Goal: Find specific page/section: Find specific page/section

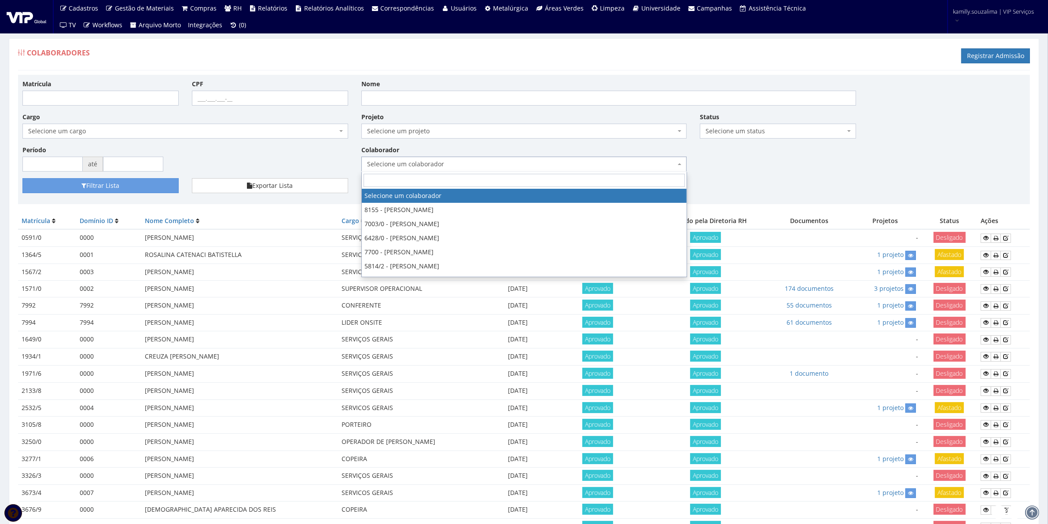
click at [474, 168] on span "Selecione um colaborador" at bounding box center [521, 164] width 309 height 9
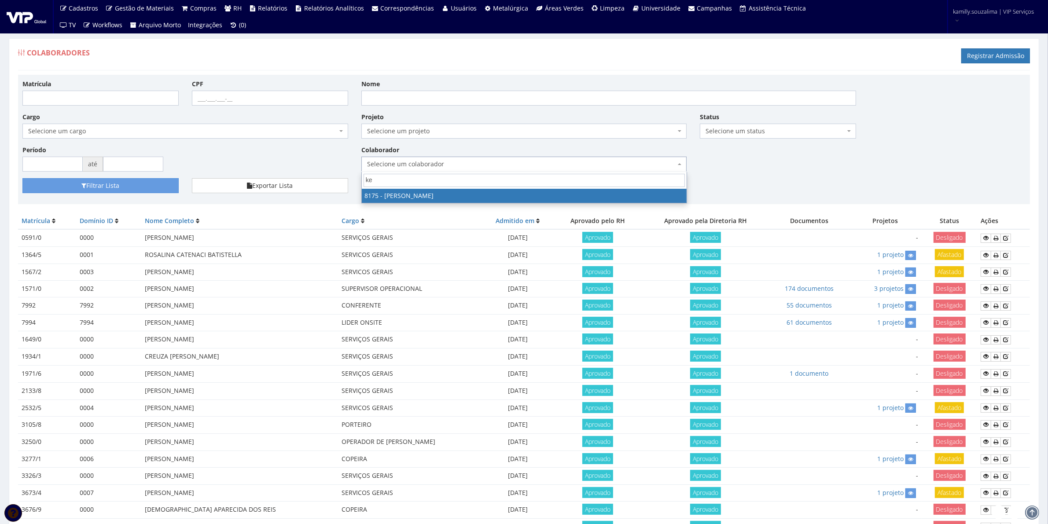
type input "ken"
select select "4012"
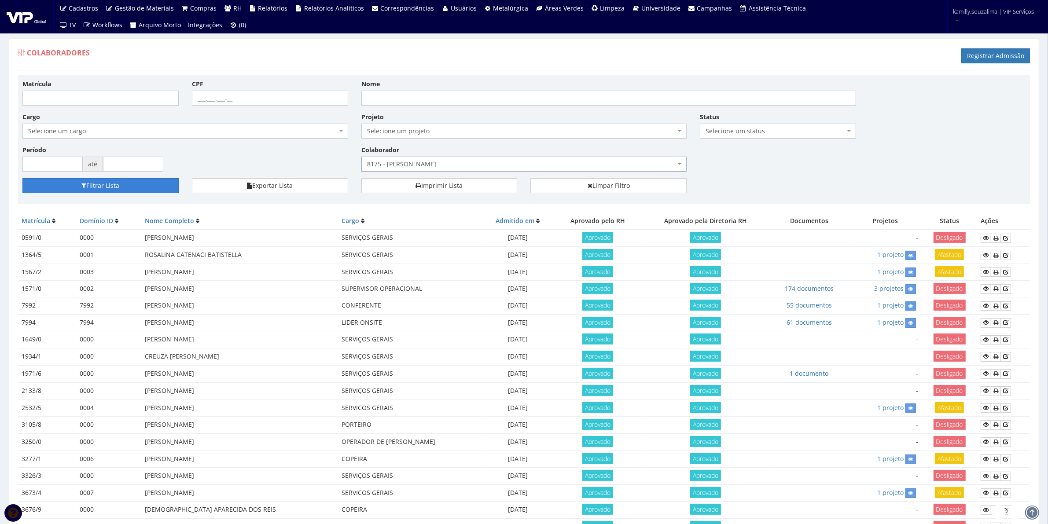
click at [150, 182] on button "Filtrar Lista" at bounding box center [100, 185] width 156 height 15
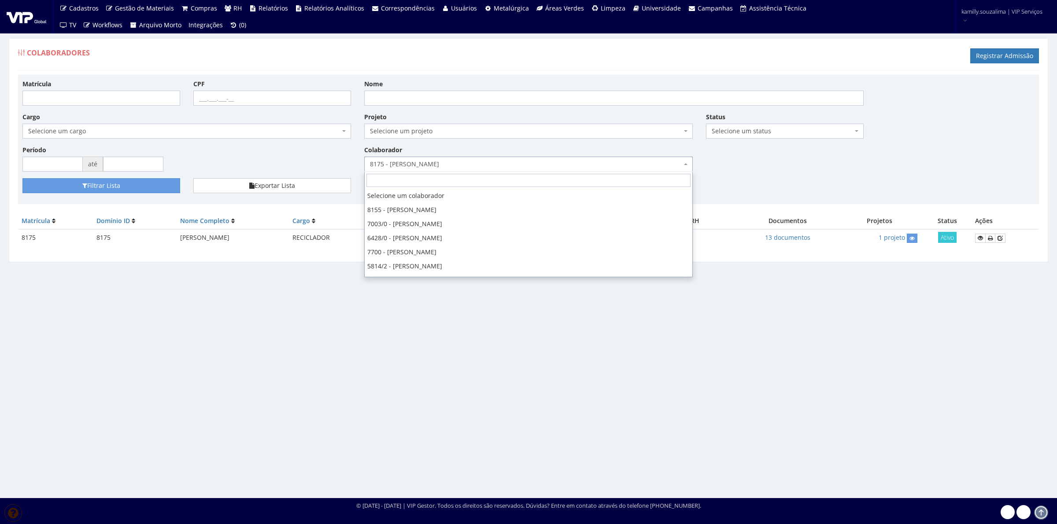
click at [474, 158] on span "8175 - [PERSON_NAME]" at bounding box center [528, 164] width 328 height 15
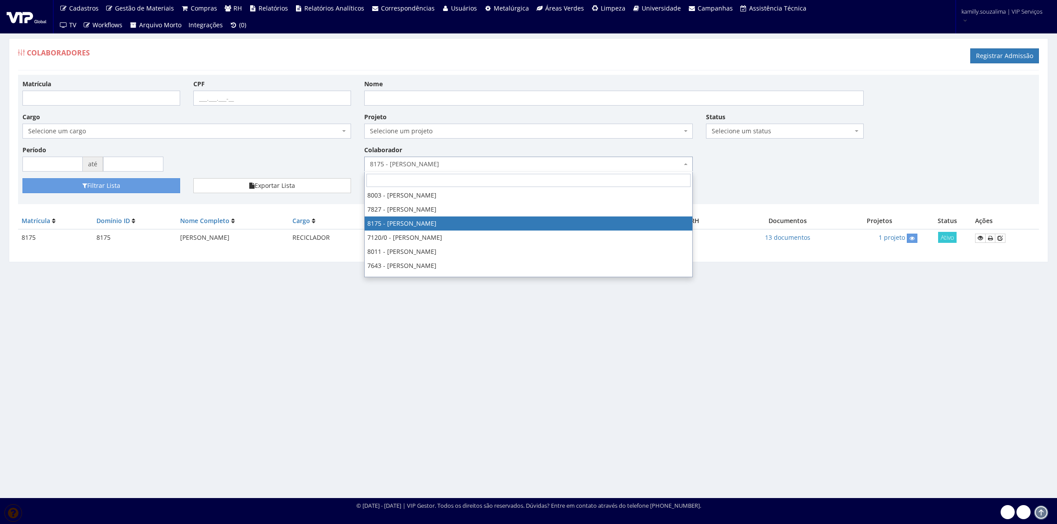
drag, startPoint x: 1025, startPoint y: 140, endPoint x: 1016, endPoint y: 144, distance: 9.8
click at [1024, 140] on div "Matrícula CPF Nome Cargo Selecione um cargo G0610 D0029 - 4110-05 - AGENTE DE A…" at bounding box center [528, 128] width 1025 height 99
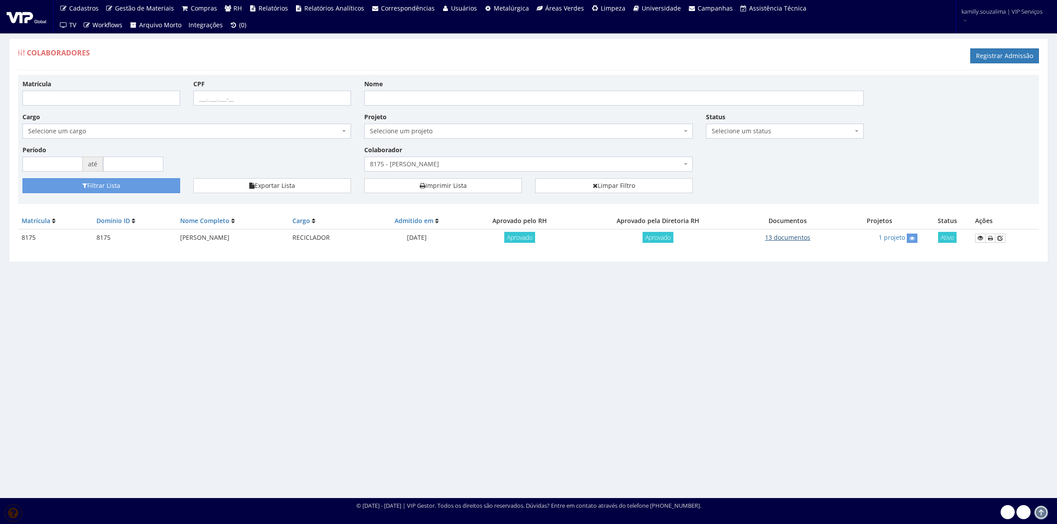
click at [804, 241] on link "13 documentos" at bounding box center [787, 237] width 45 height 8
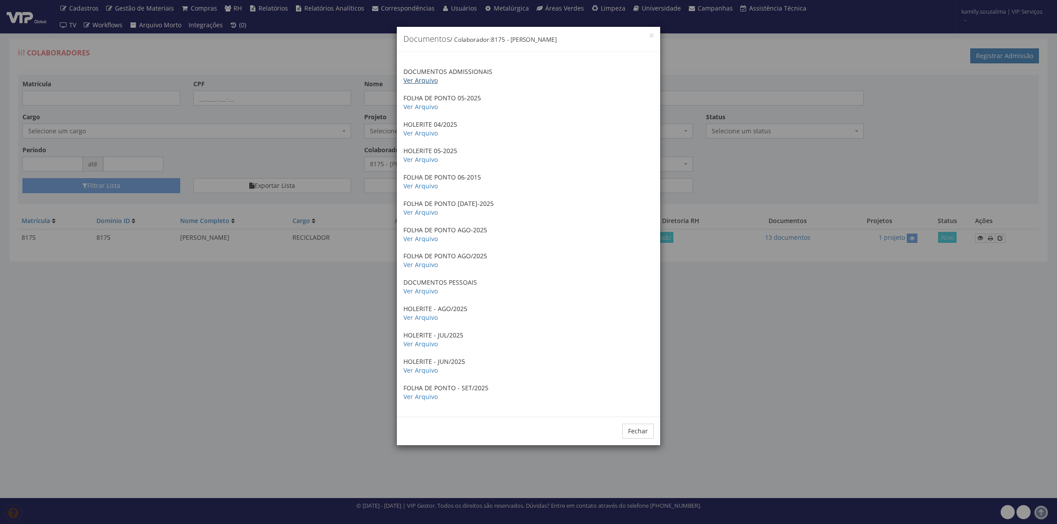
click at [425, 81] on link "Ver Arquivo" at bounding box center [420, 80] width 34 height 8
drag, startPoint x: 633, startPoint y: 437, endPoint x: 611, endPoint y: 441, distance: 22.8
click at [632, 437] on button "Fechar" at bounding box center [637, 431] width 31 height 15
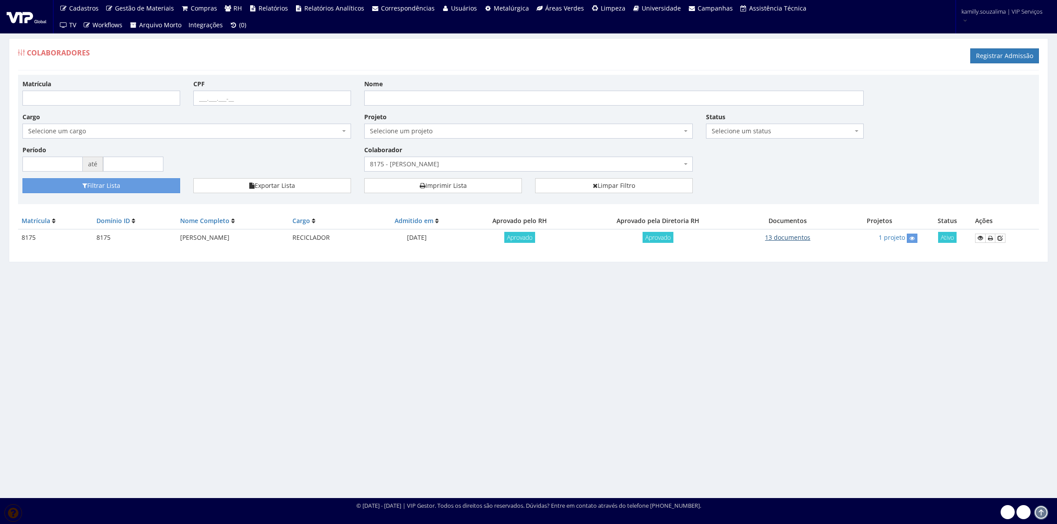
click at [807, 236] on link "13 documentos" at bounding box center [787, 237] width 45 height 8
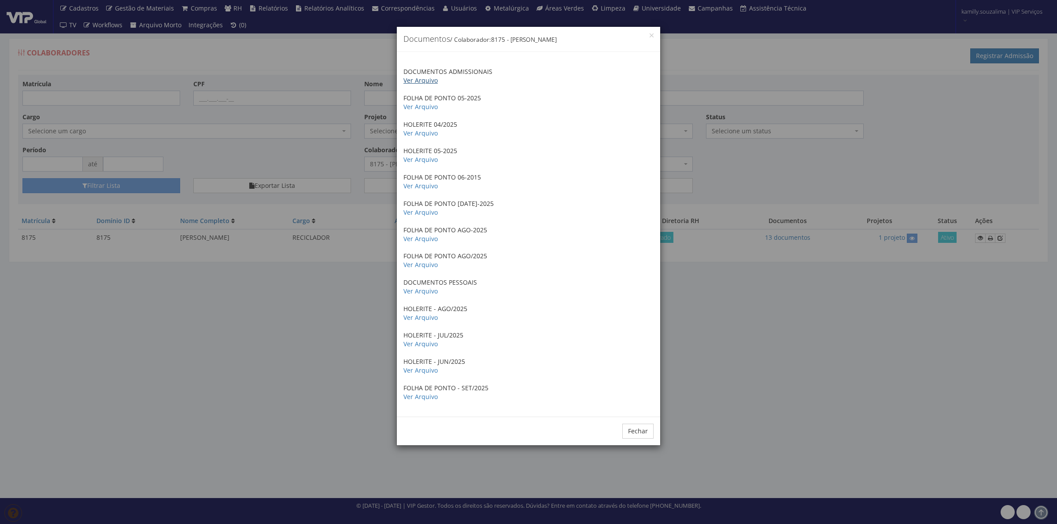
click at [428, 80] on link "Ver Arquivo" at bounding box center [420, 80] width 34 height 8
click at [258, 408] on div "× Documentos / Colaborador: 8175 - KENNERSON FERREIRA SANTOS DOCUMENTOS ADMISSI…" at bounding box center [528, 262] width 1057 height 524
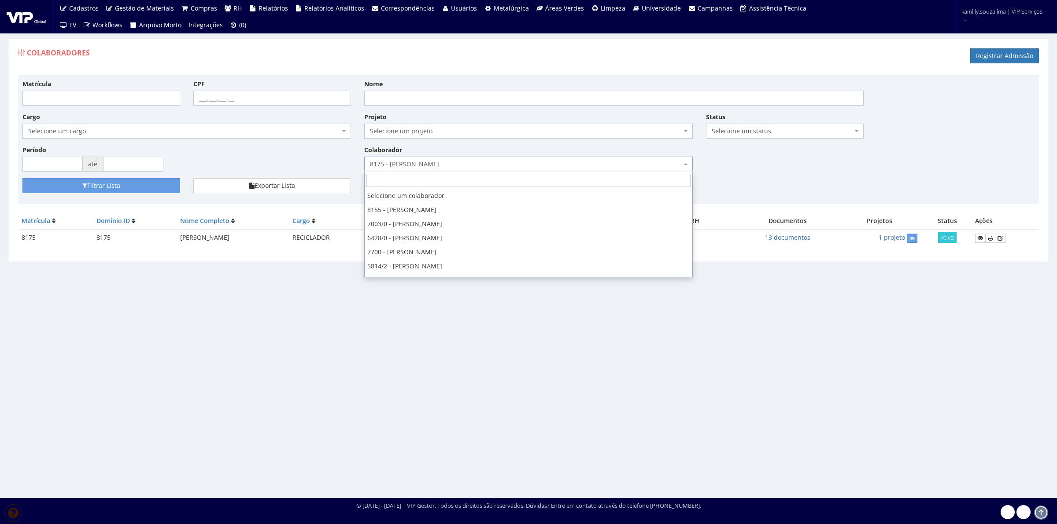
click at [419, 157] on span "8175 - [PERSON_NAME]" at bounding box center [528, 164] width 328 height 15
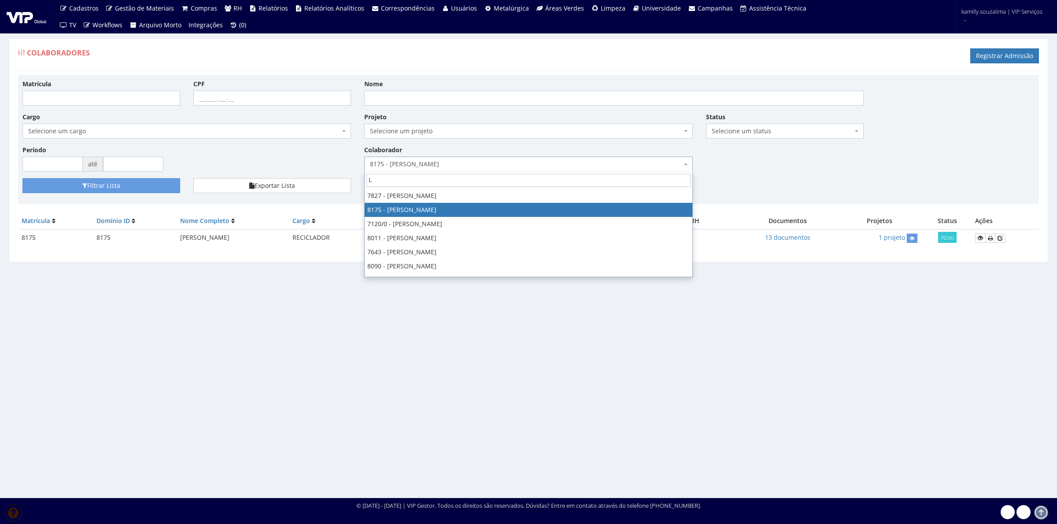
scroll to position [0, 0]
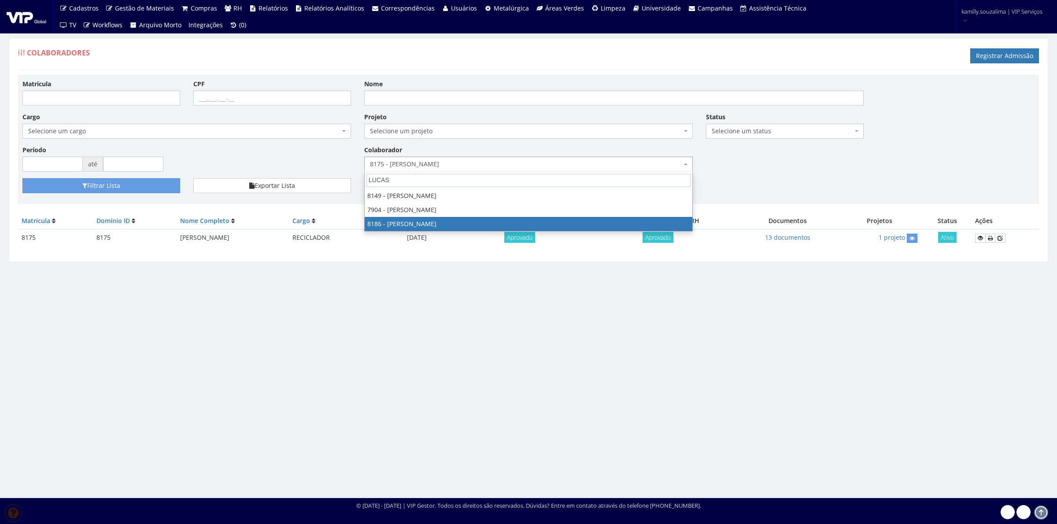
type input "LUCAS"
select select "4098"
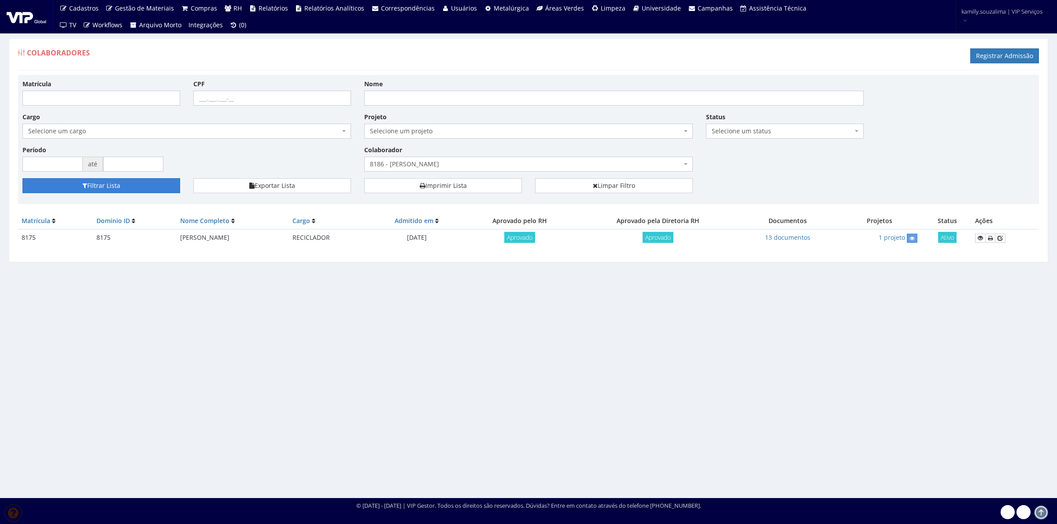
click at [81, 181] on button "Filtrar Lista" at bounding box center [101, 185] width 158 height 15
